Goal: Task Accomplishment & Management: Manage account settings

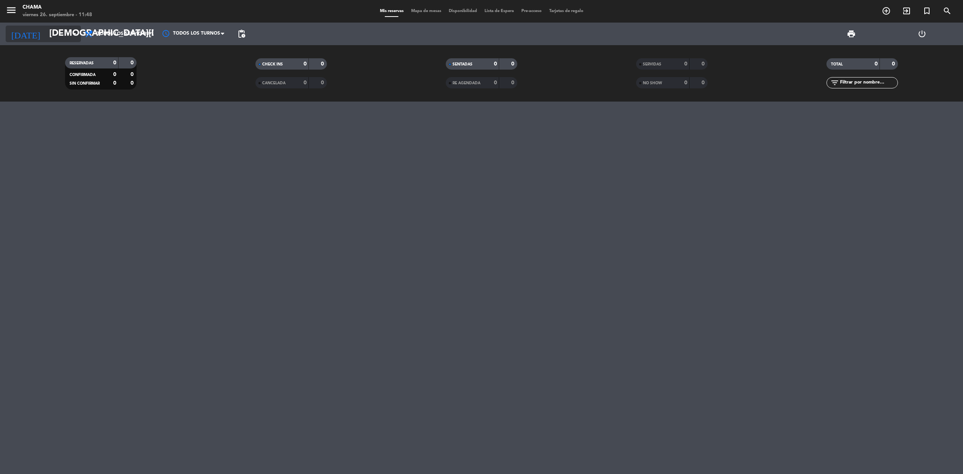
click at [62, 40] on input "[DEMOGRAPHIC_DATA][DATE]" at bounding box center [102, 34] width 112 height 18
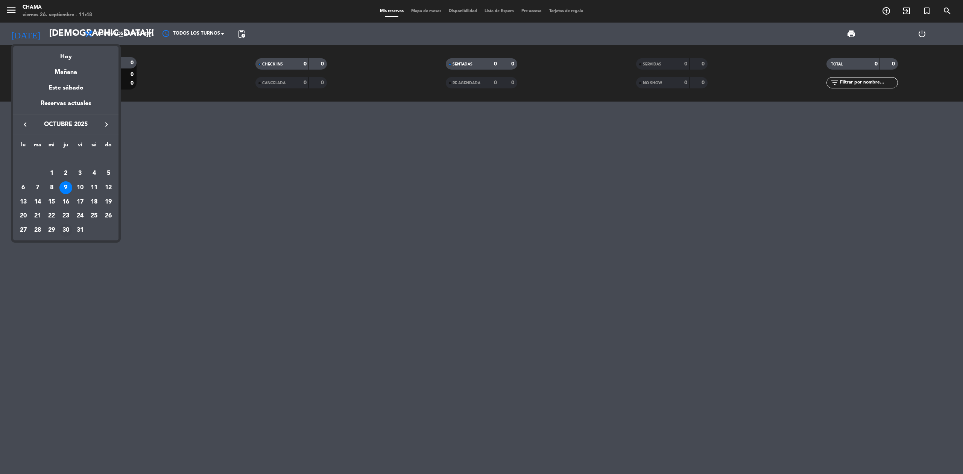
click at [67, 230] on div "30" at bounding box center [65, 230] width 13 height 13
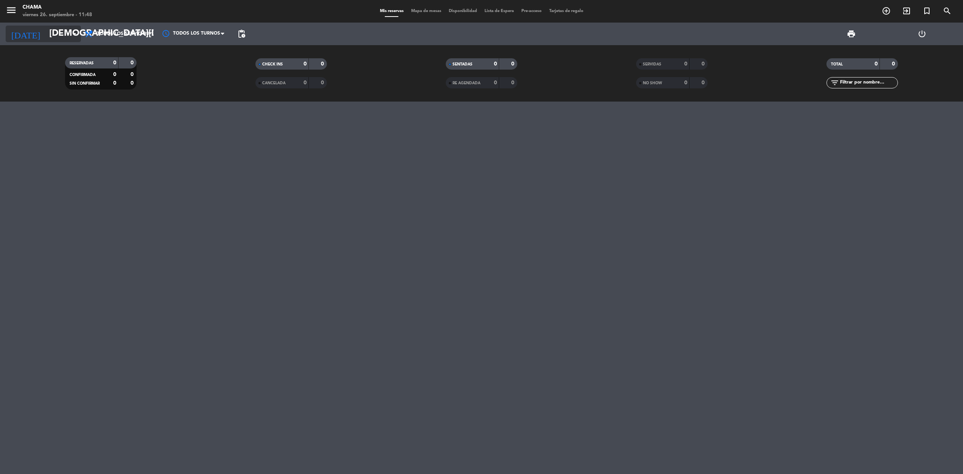
click at [68, 35] on input "[DEMOGRAPHIC_DATA][DATE]" at bounding box center [102, 34] width 112 height 18
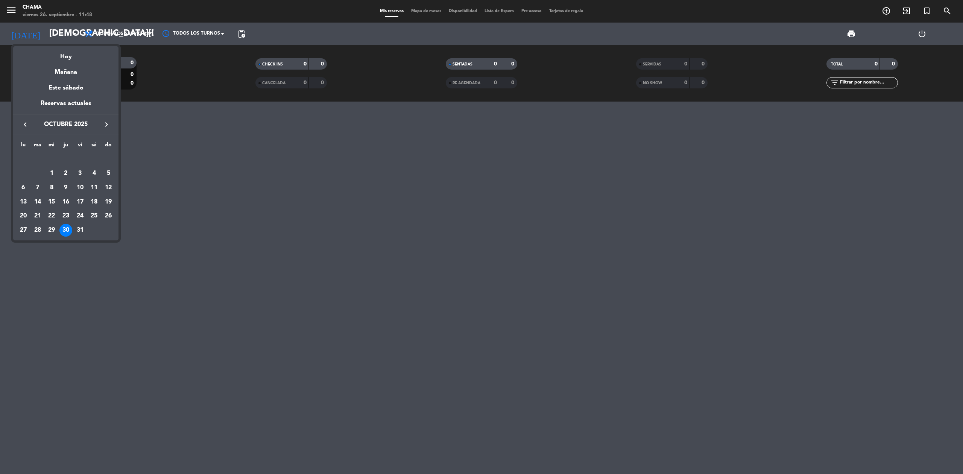
click at [26, 120] on icon "keyboard_arrow_left" at bounding box center [25, 124] width 9 height 9
click at [38, 229] on div "30" at bounding box center [37, 230] width 13 height 13
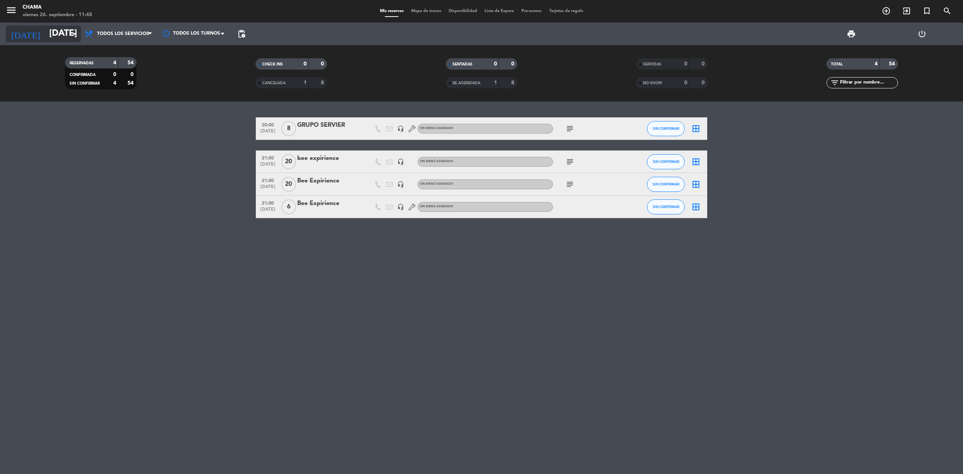
click at [59, 27] on input "[DATE]" at bounding box center [102, 34] width 112 height 18
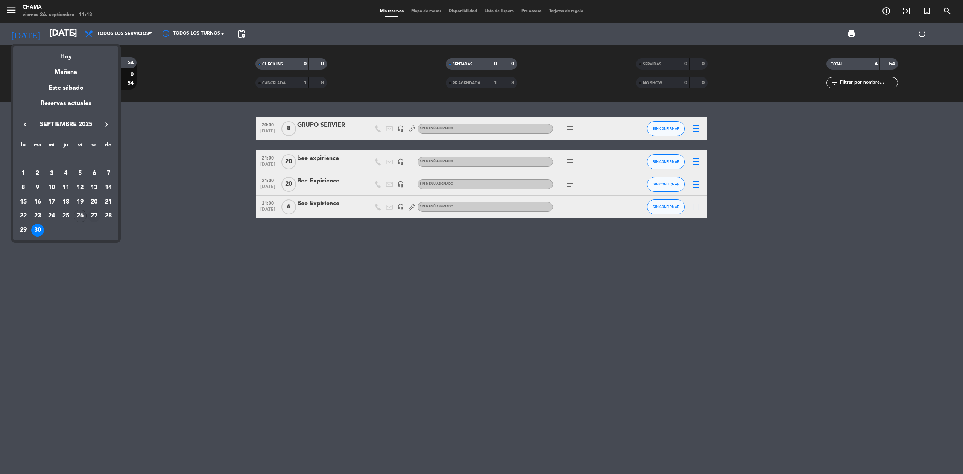
click at [90, 217] on div "27" at bounding box center [94, 216] width 13 height 13
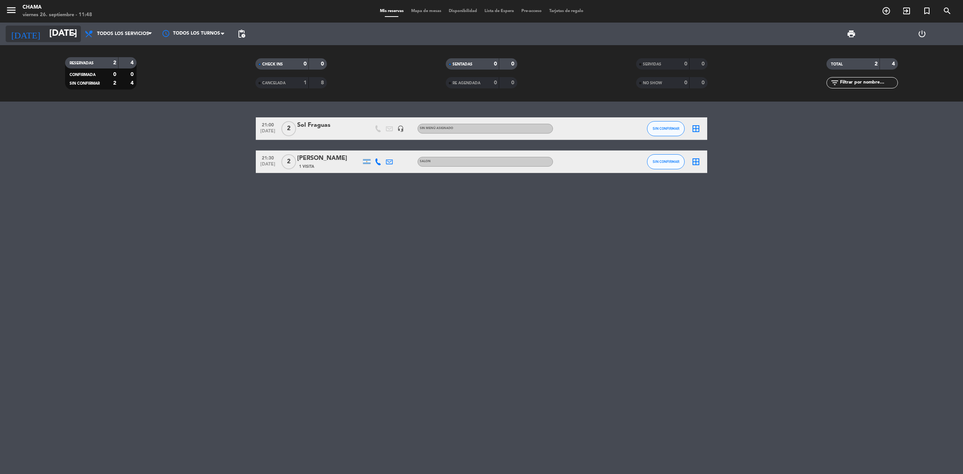
click at [55, 33] on input "[DATE]" at bounding box center [102, 34] width 112 height 18
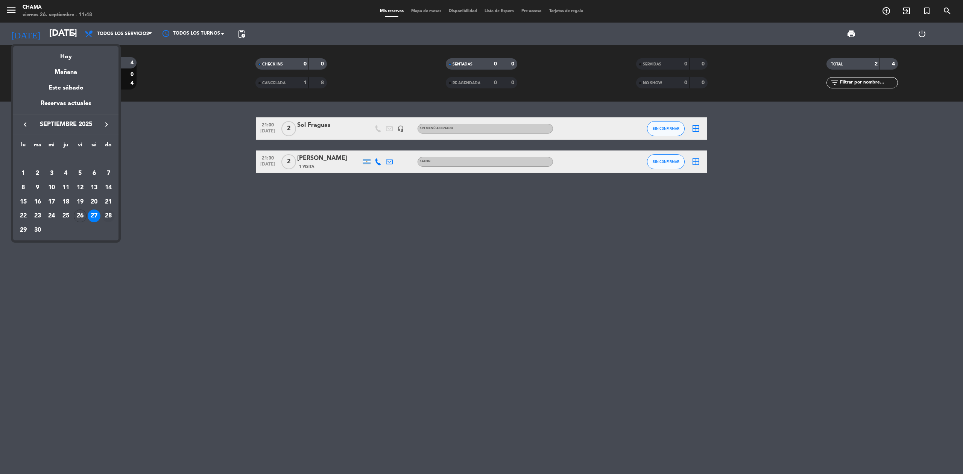
click at [106, 214] on div "28" at bounding box center [108, 216] width 13 height 13
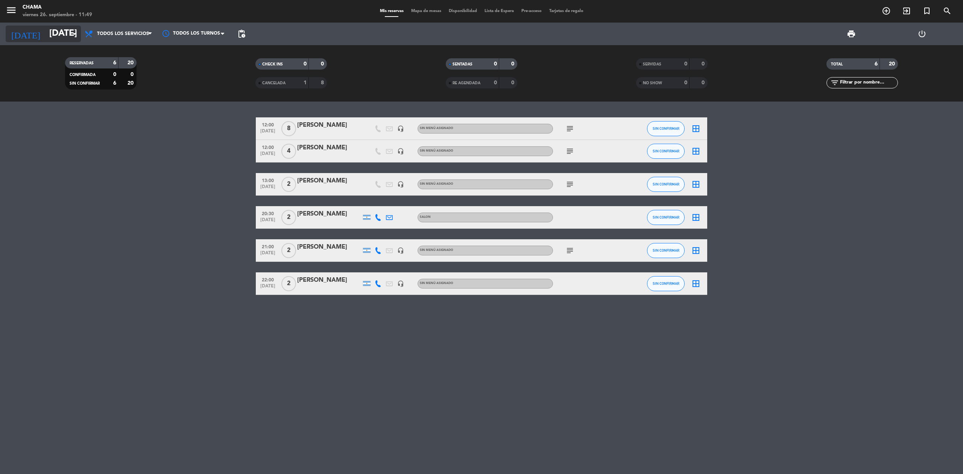
click at [52, 26] on input "[DATE]" at bounding box center [102, 34] width 112 height 18
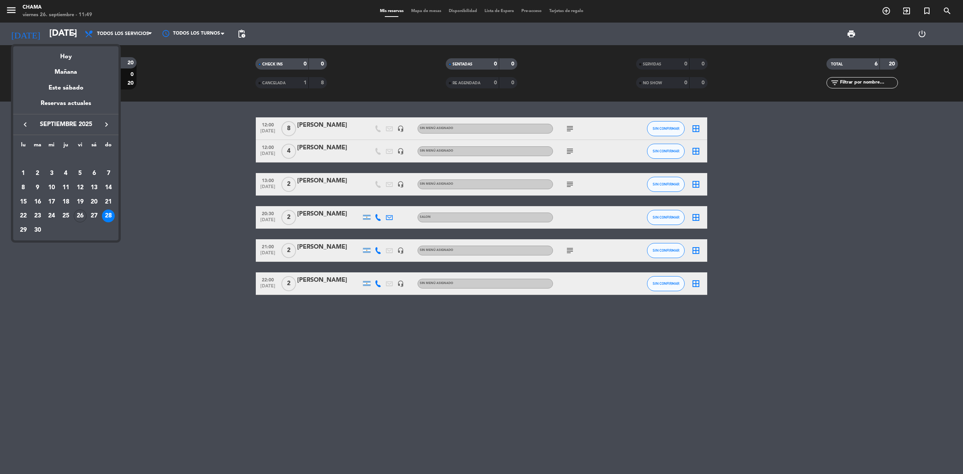
click at [105, 122] on icon "keyboard_arrow_right" at bounding box center [106, 124] width 9 height 9
click at [50, 172] on div "1" at bounding box center [51, 173] width 13 height 13
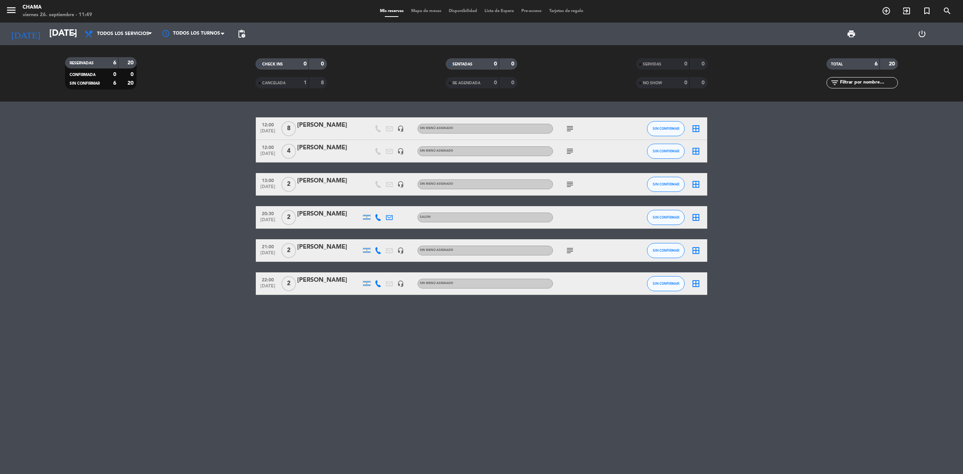
type input "[DATE]"
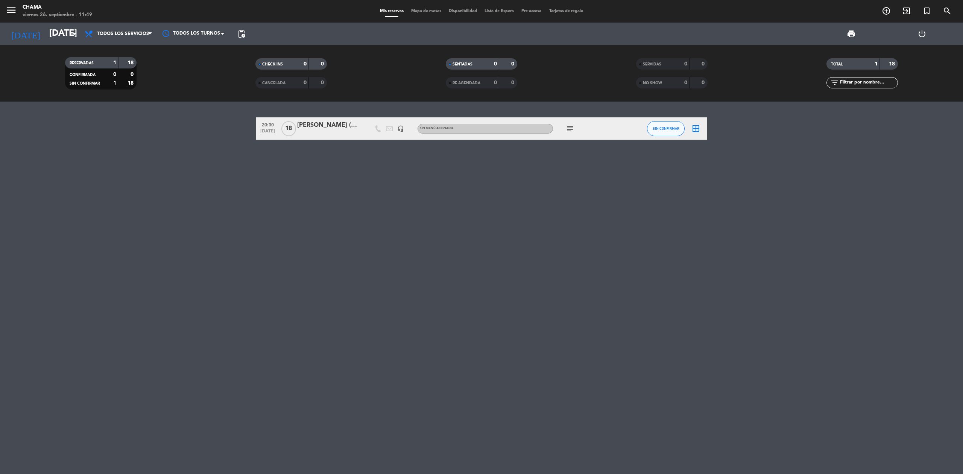
click at [571, 127] on icon "subject" at bounding box center [569, 128] width 9 height 9
click at [346, 136] on div "20:30 [DATE] [PERSON_NAME] (medicos) headset_mic Sin menú asignado subject menu…" at bounding box center [481, 128] width 451 height 23
click at [366, 133] on div at bounding box center [366, 128] width 11 height 22
click at [339, 133] on div at bounding box center [329, 134] width 64 height 6
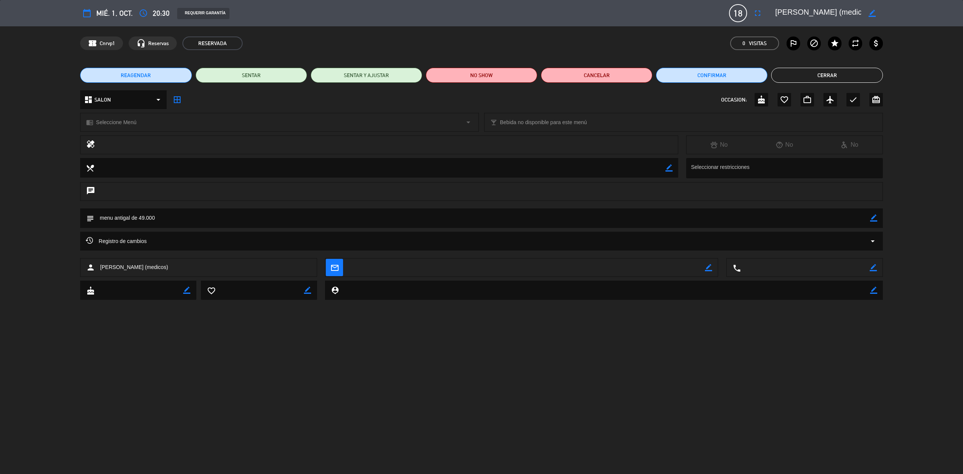
click at [875, 221] on icon "border_color" at bounding box center [873, 217] width 7 height 7
click at [179, 218] on textarea at bounding box center [482, 217] width 776 height 19
click at [875, 220] on icon at bounding box center [873, 217] width 7 height 7
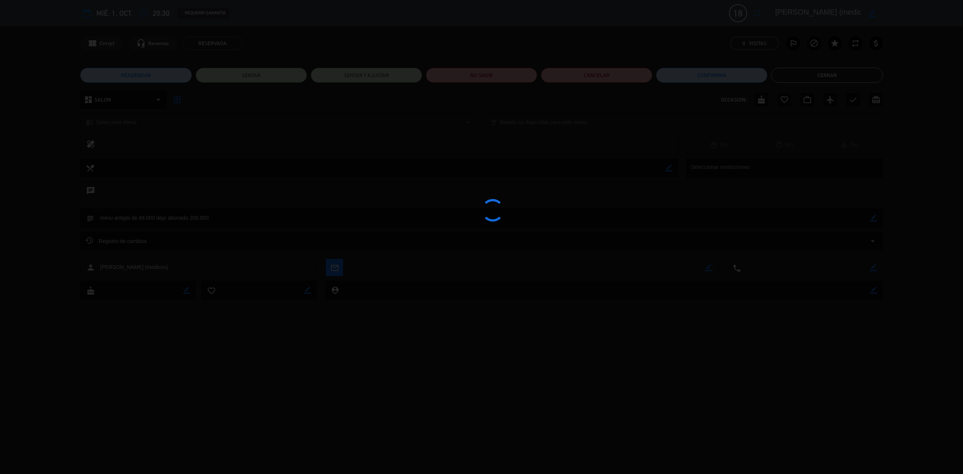
type textarea "menu antigal de 49.000 dejo abonado 200.000"
